Goal: Find specific page/section: Find specific page/section

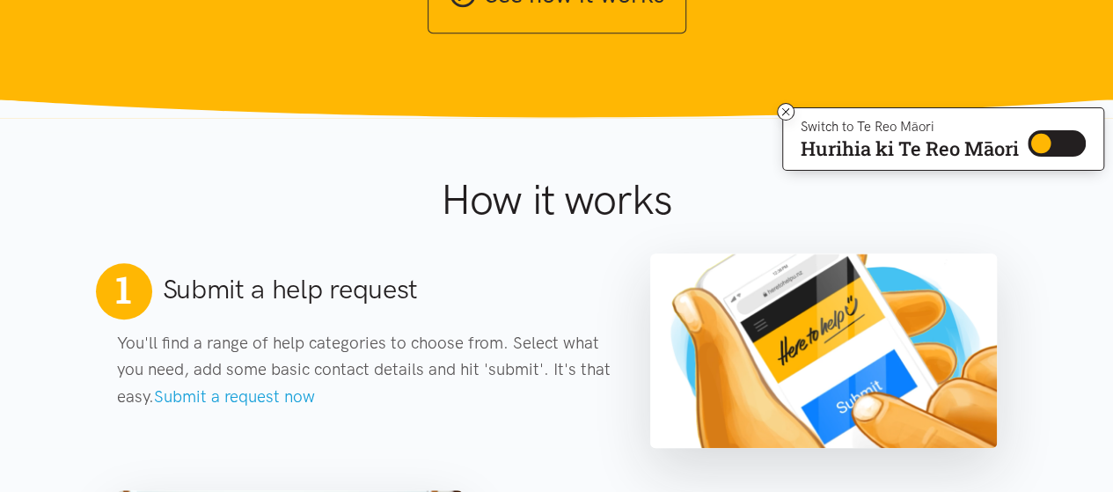
scroll to position [616, 0]
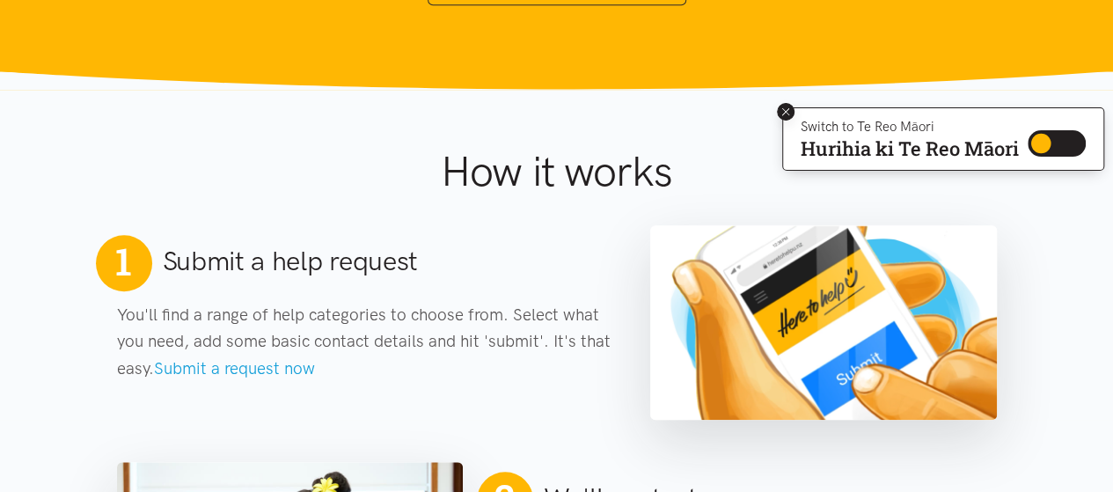
click at [783, 111] on icon at bounding box center [785, 111] width 7 height 7
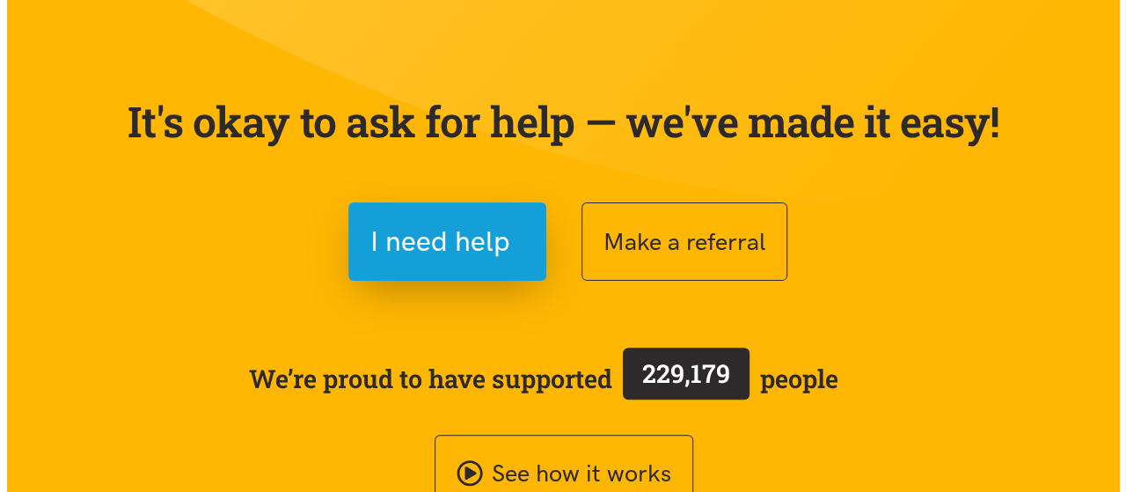
scroll to position [0, 0]
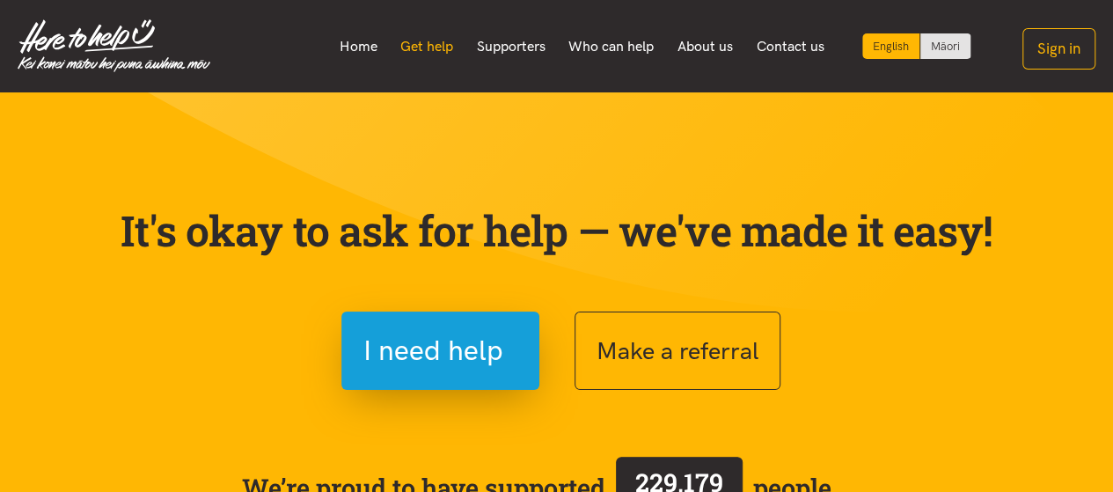
click at [421, 47] on link "Get help" at bounding box center [427, 46] width 77 height 37
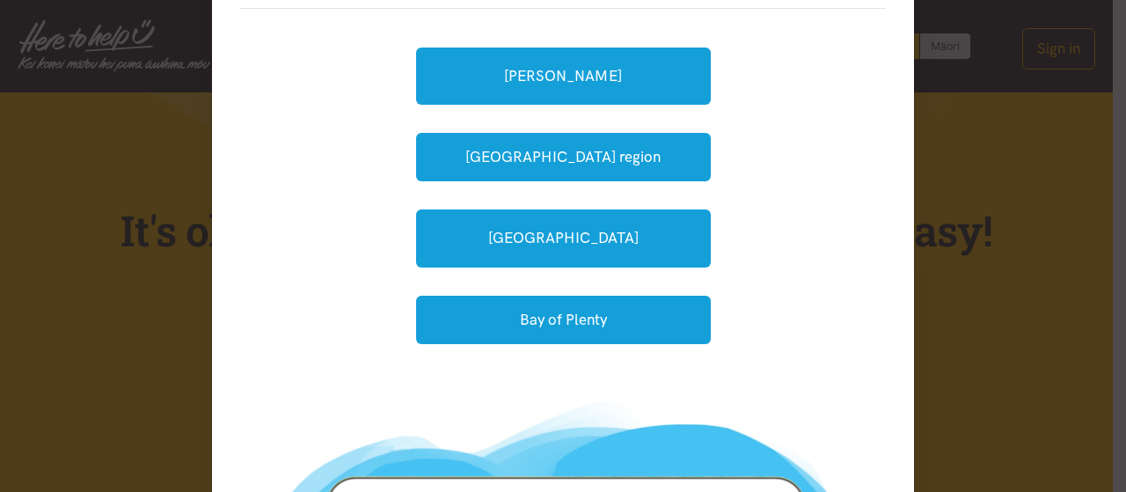
scroll to position [352, 0]
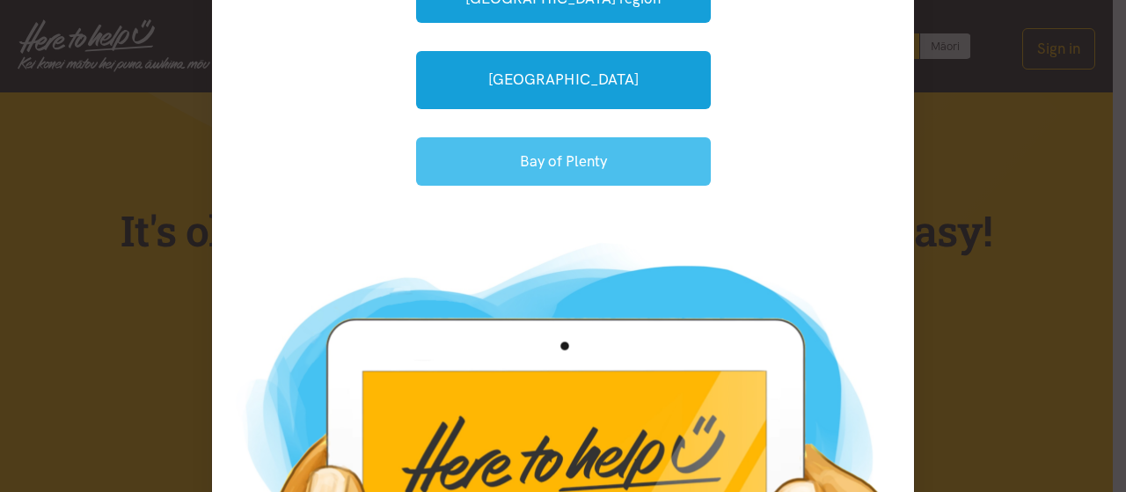
click at [539, 163] on button "Bay of Plenty" at bounding box center [563, 161] width 295 height 48
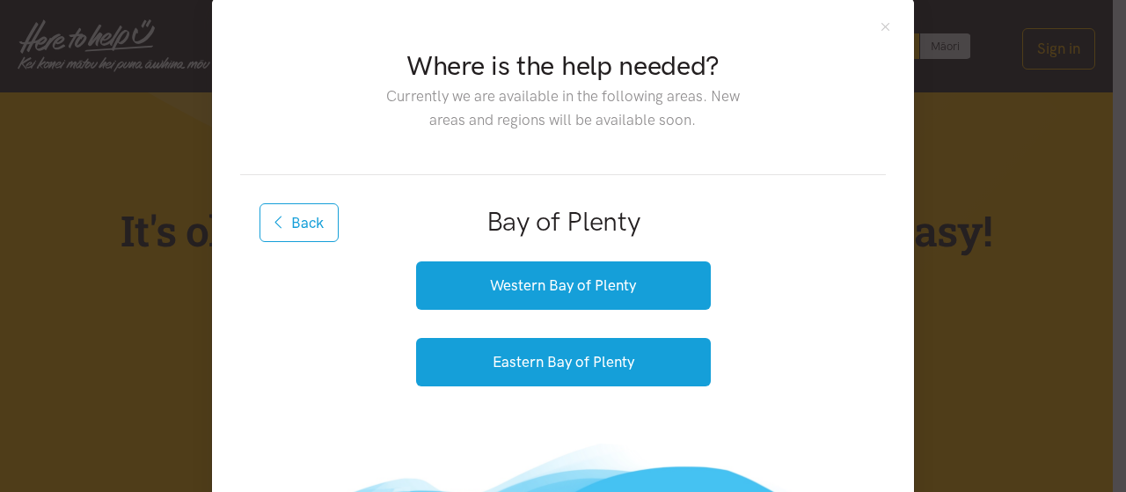
scroll to position [115, 0]
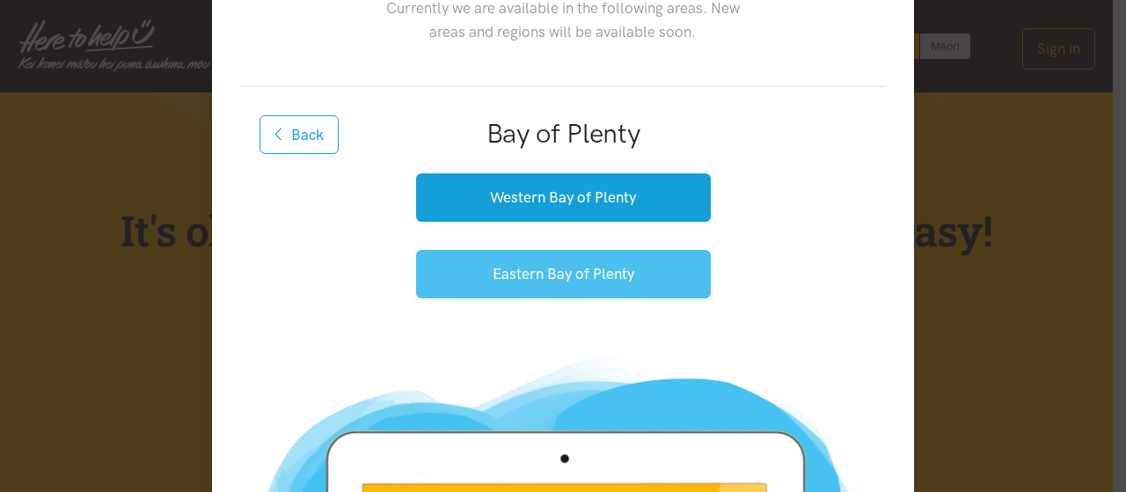
click at [558, 263] on button "Eastern Bay of Plenty" at bounding box center [563, 274] width 295 height 48
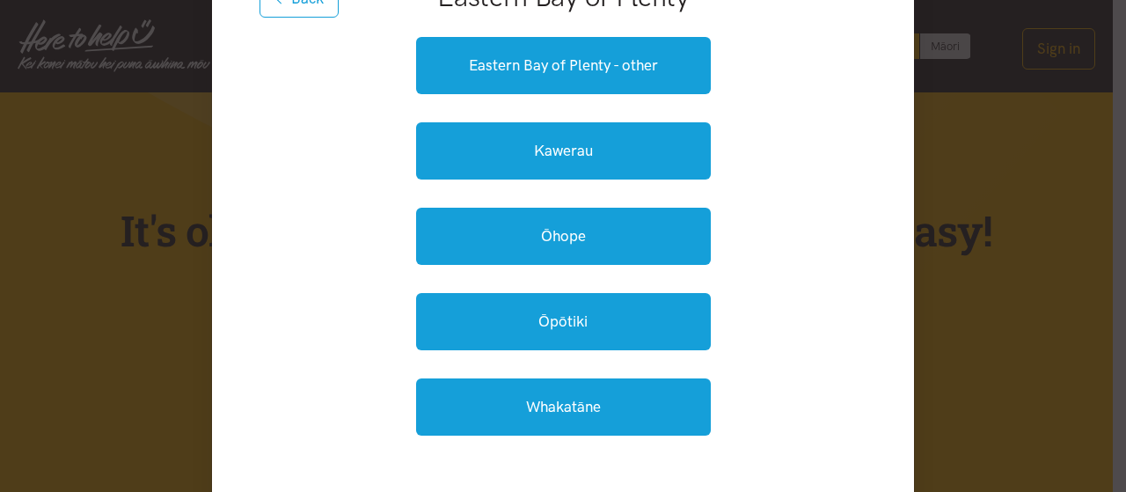
scroll to position [291, 0]
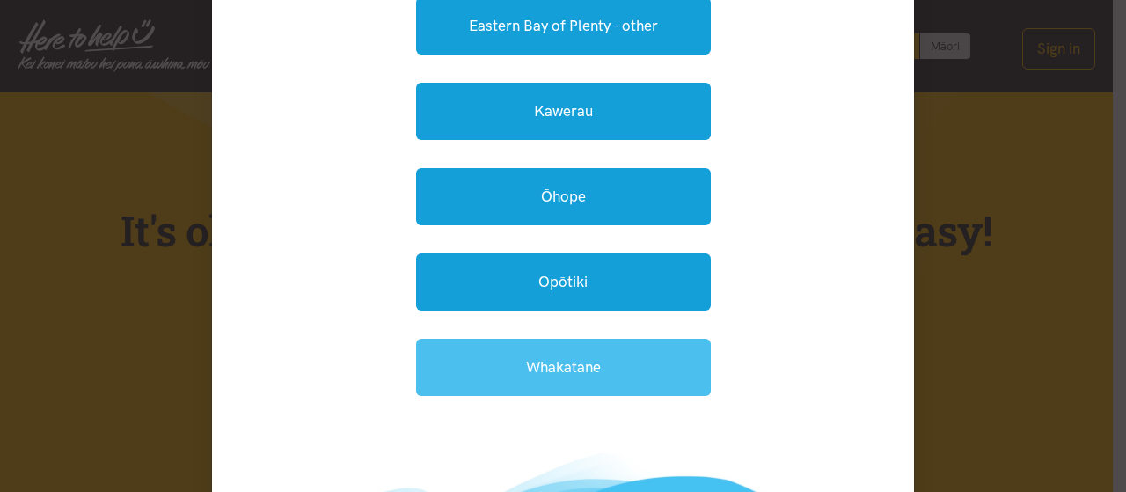
click at [564, 349] on link "Whakatāne" at bounding box center [563, 367] width 295 height 57
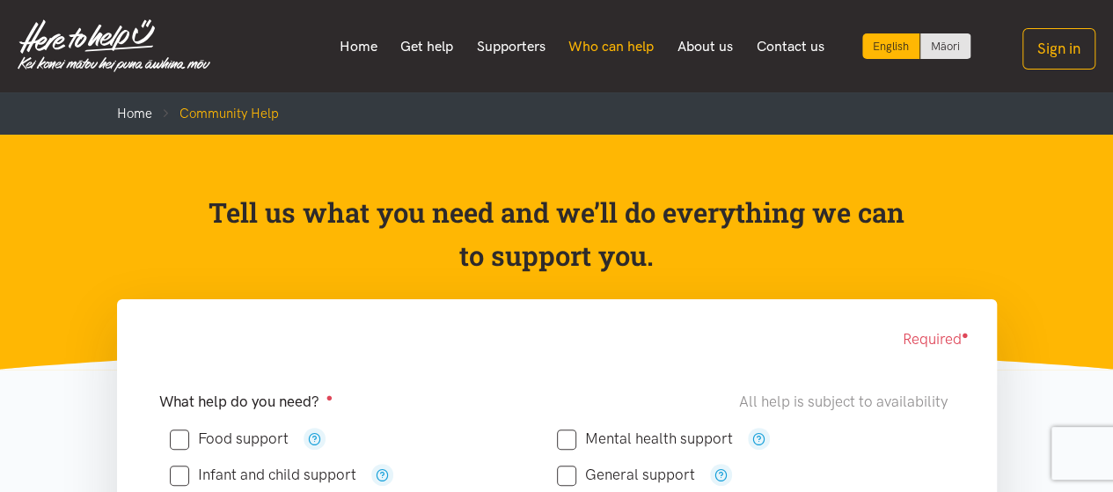
click at [594, 38] on link "Who can help" at bounding box center [611, 46] width 109 height 37
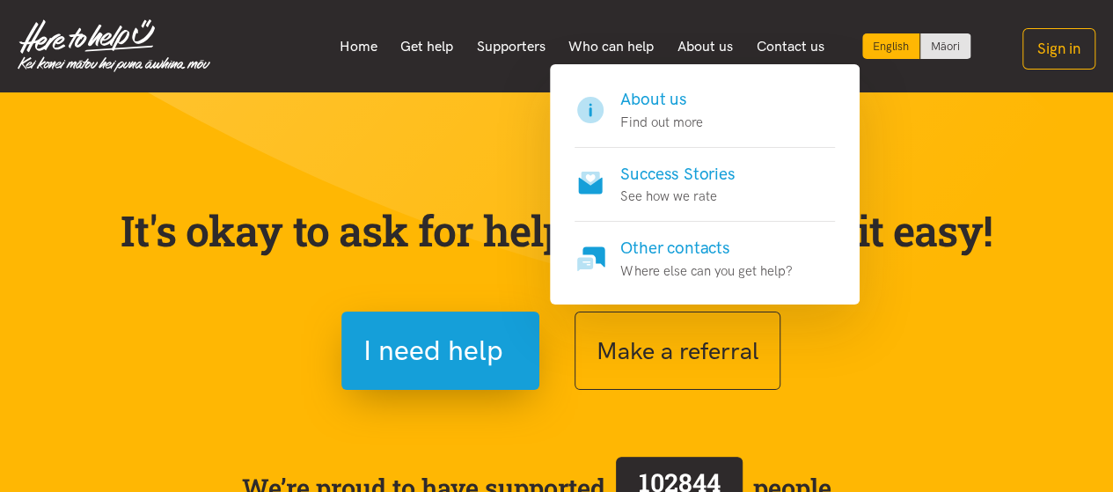
click at [647, 100] on h4 "About us" at bounding box center [661, 99] width 82 height 25
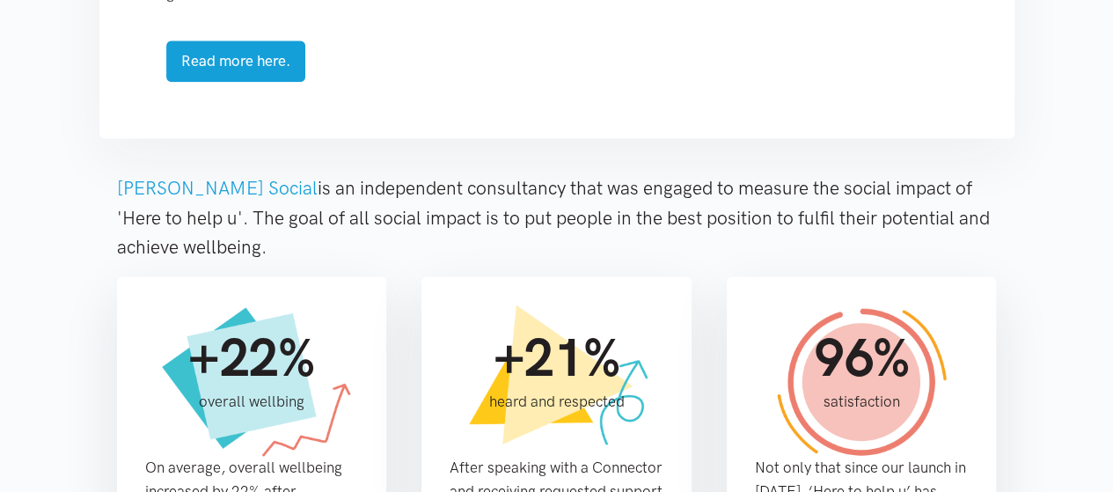
scroll to position [1143, 0]
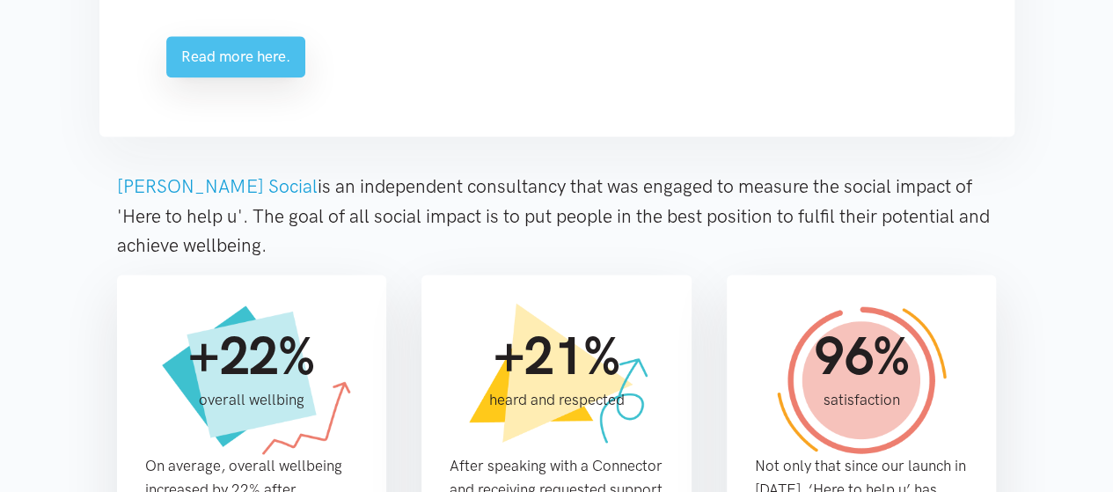
click at [218, 54] on link "Read more here." at bounding box center [235, 56] width 139 height 41
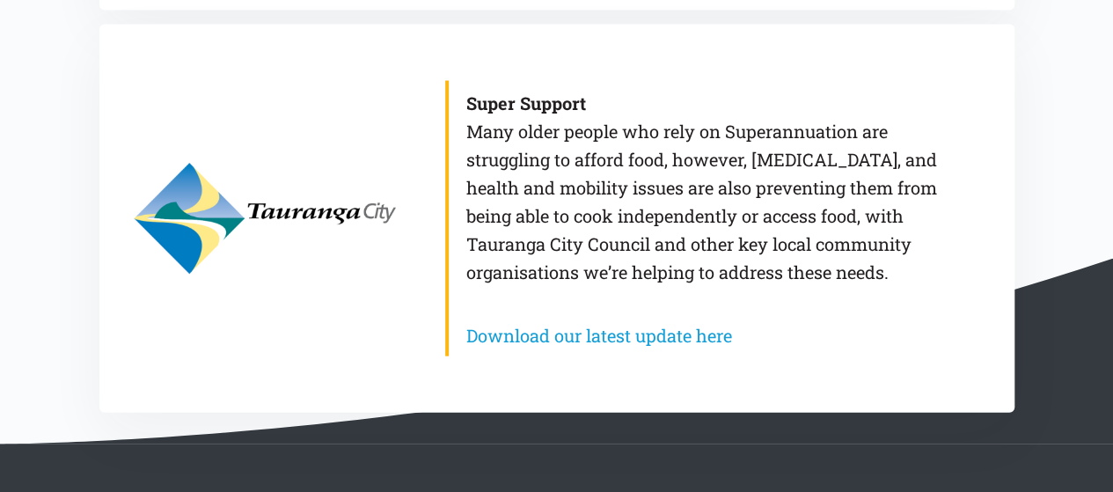
scroll to position [1759, 0]
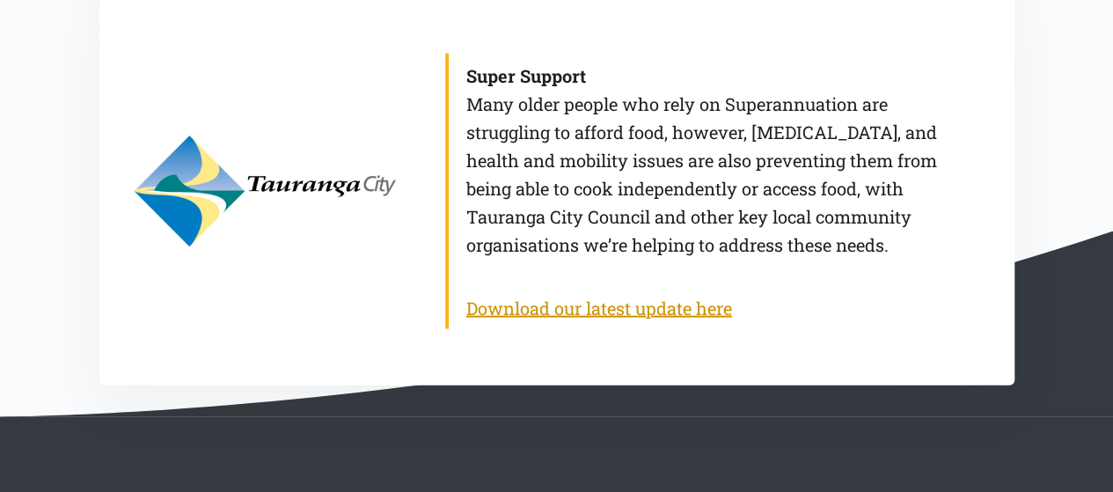
click at [628, 303] on link "Download our latest update here" at bounding box center [599, 307] width 266 height 23
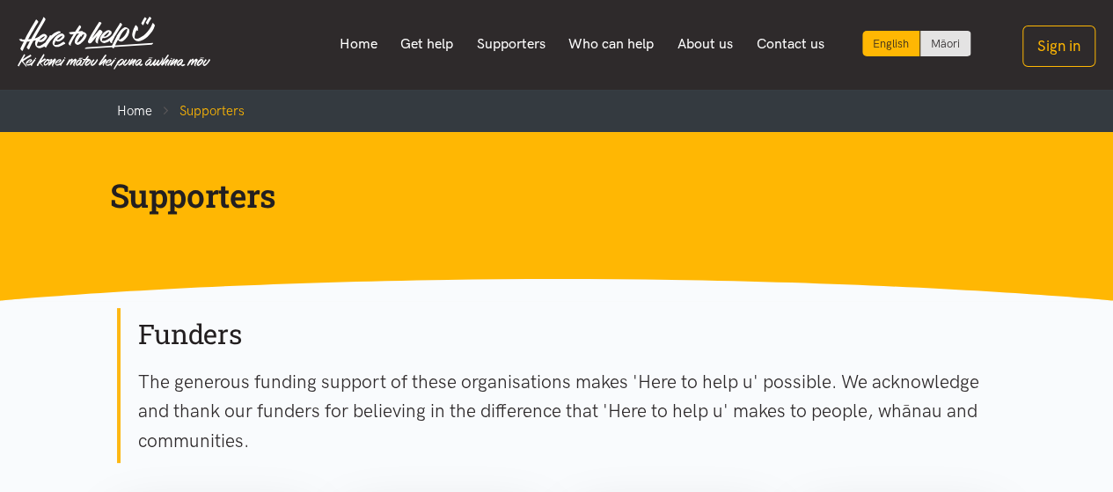
scroll to position [0, 0]
